Goal: Obtain resource: Download file/media

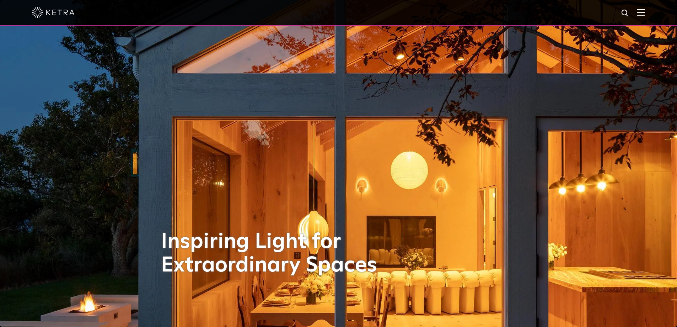
click at [644, 14] on img at bounding box center [641, 12] width 8 height 7
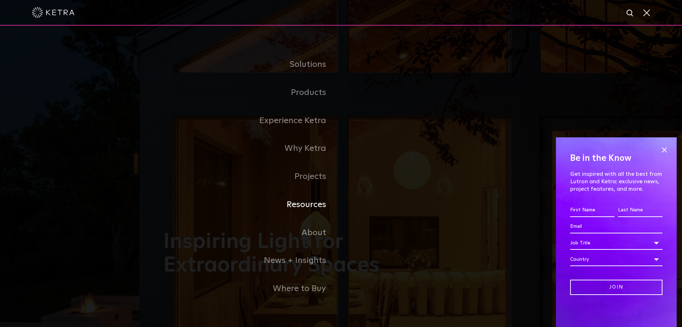
click at [317, 210] on link "Resources" at bounding box center [252, 204] width 178 height 28
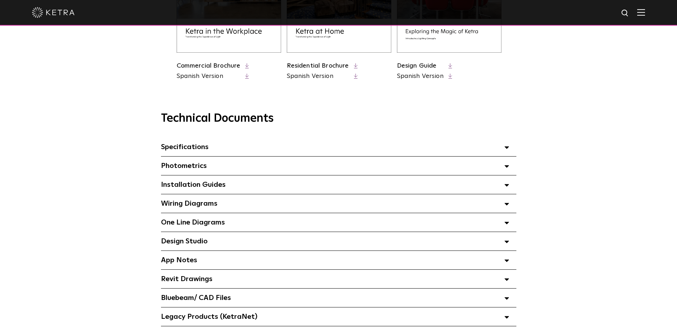
scroll to position [426, 0]
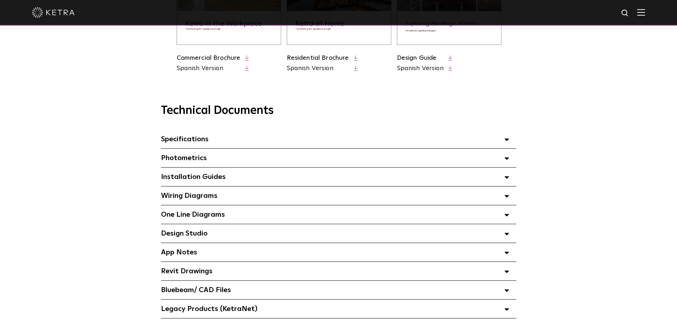
click at [245, 199] on div "Wiring Diagrams Select checkboxes to use the bulk download option below" at bounding box center [338, 195] width 355 height 18
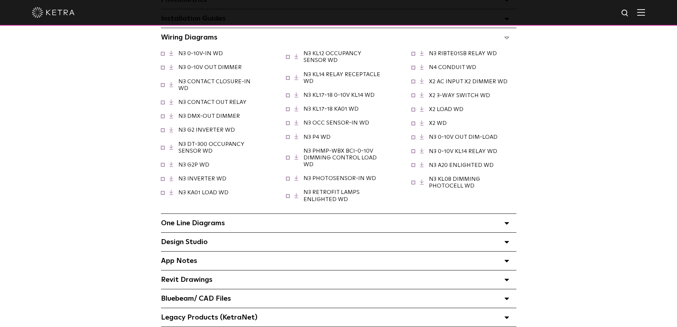
scroll to position [604, 0]
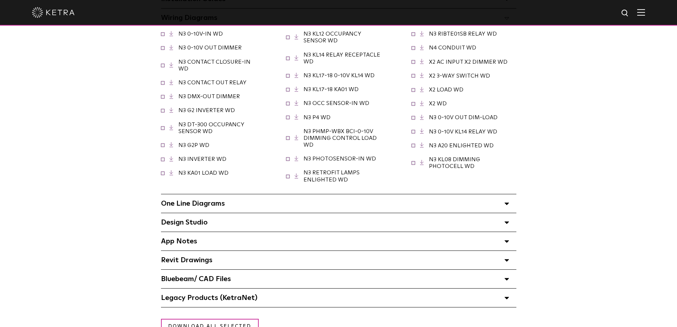
click at [217, 203] on span "One Line Diagrams Select checkboxes to use the bulk download option below" at bounding box center [193, 203] width 64 height 7
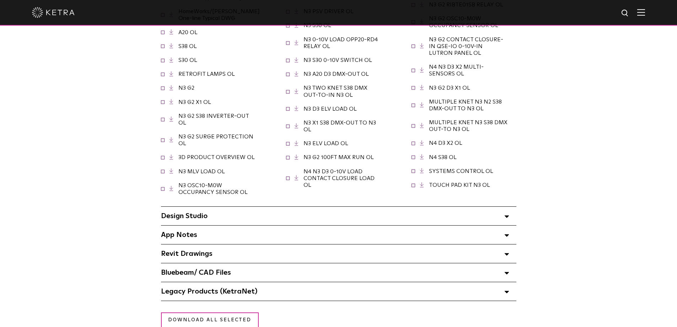
scroll to position [853, 0]
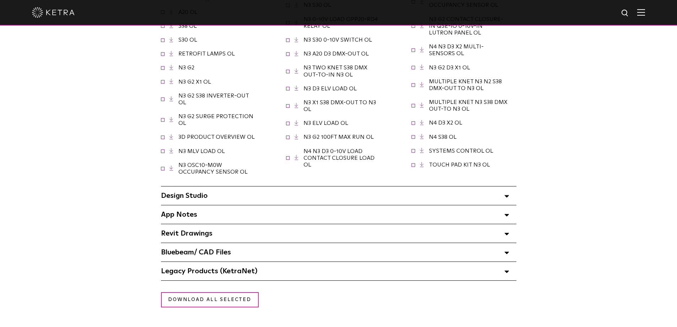
click at [222, 193] on div "Design Studio Select checkboxes to use the bulk download option below" at bounding box center [338, 195] width 355 height 18
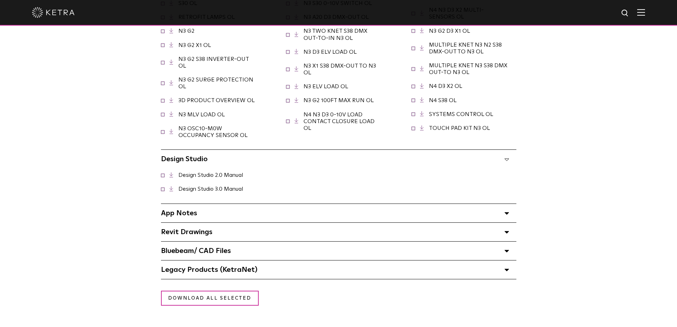
scroll to position [924, 0]
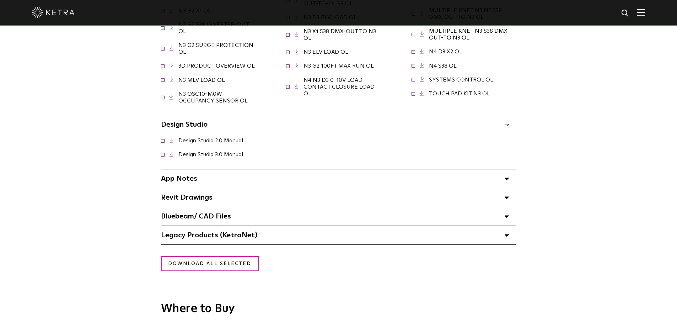
click at [225, 180] on div "App Notes Select checkboxes to use the bulk download option below" at bounding box center [338, 178] width 355 height 18
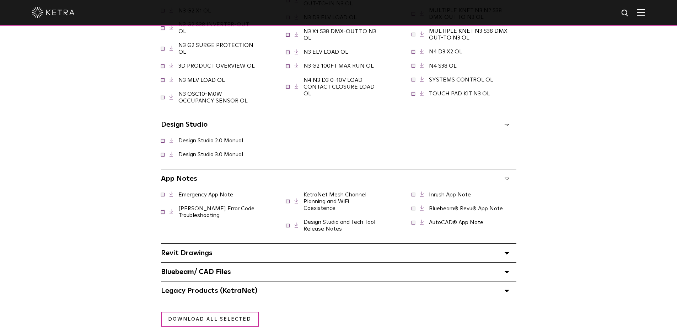
click at [450, 192] on link "Inrush App Note" at bounding box center [450, 195] width 42 height 6
